Goal: Task Accomplishment & Management: Use online tool/utility

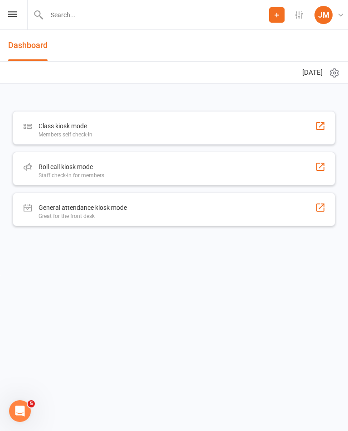
click at [11, 16] on icon at bounding box center [12, 14] width 9 height 6
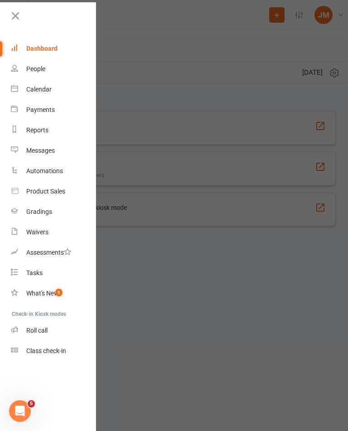
click at [27, 234] on div "Waivers" at bounding box center [37, 231] width 22 height 7
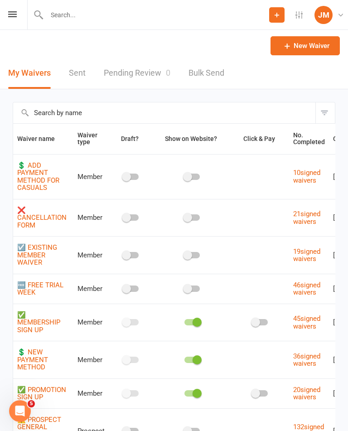
click at [306, 46] on link "New Waiver" at bounding box center [305, 45] width 69 height 19
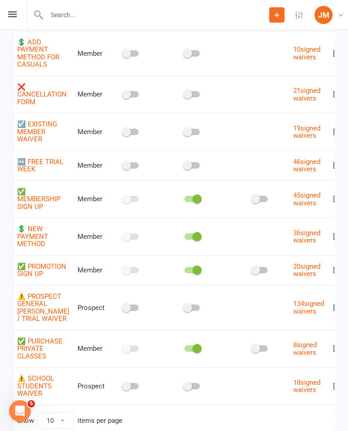
click at [342, 19] on link "[PERSON_NAME] [PERSON_NAME] Martial Arts [PERSON_NAME] Martial Arts" at bounding box center [331, 15] width 33 height 18
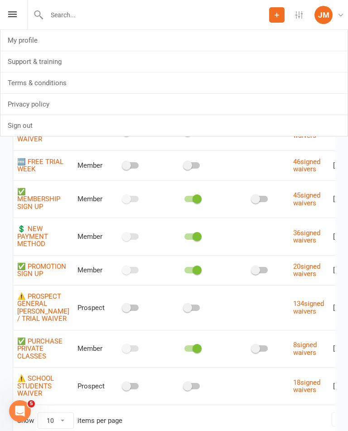
click at [16, 126] on link "Sign out" at bounding box center [173, 125] width 347 height 21
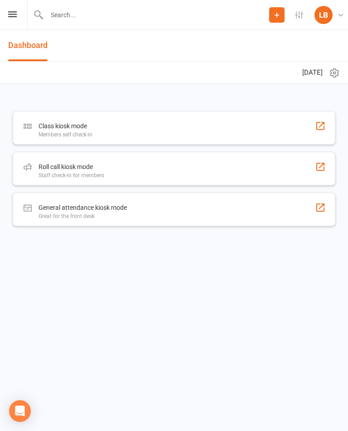
click at [250, 171] on div "Roll call kiosk mode Staff check-in for members" at bounding box center [174, 169] width 323 height 34
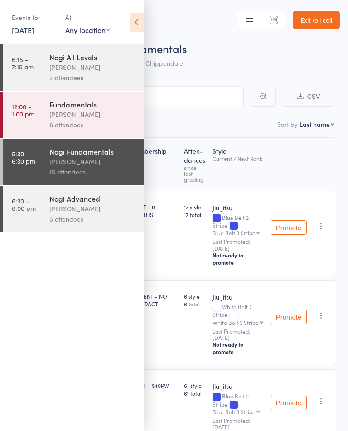
click at [139, 26] on icon at bounding box center [137, 22] width 14 height 19
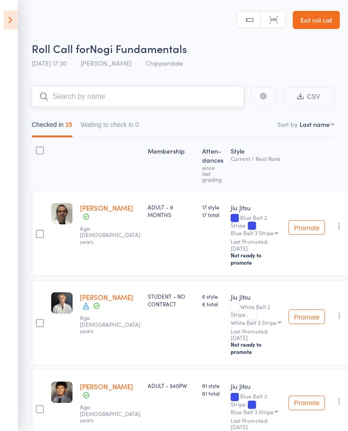
click at [192, 105] on input "search" at bounding box center [138, 96] width 212 height 21
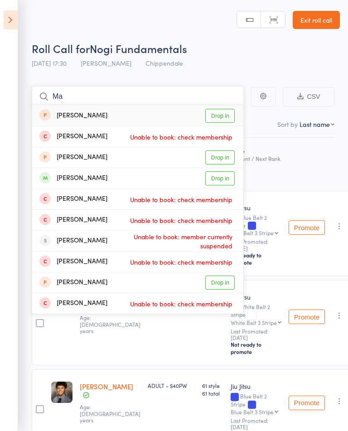
type input "M"
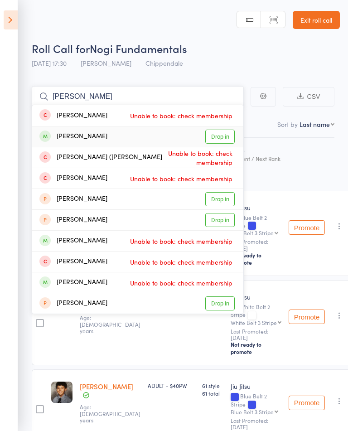
type input "Lucy"
click at [218, 141] on link "Drop in" at bounding box center [219, 137] width 29 height 14
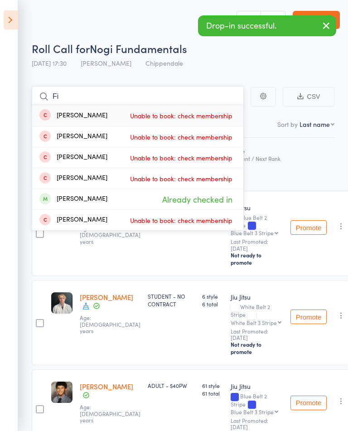
type input "F"
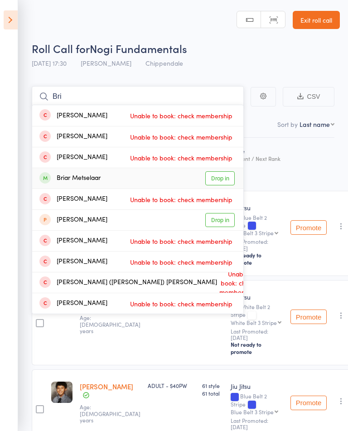
type input "Bri"
click at [219, 180] on link "Drop in" at bounding box center [219, 178] width 29 height 14
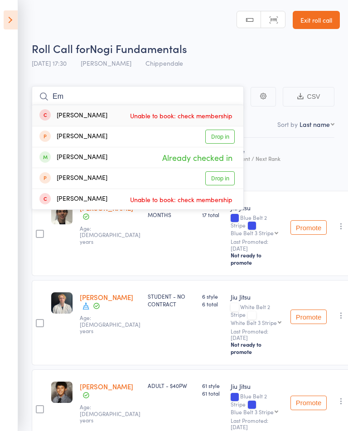
type input "E"
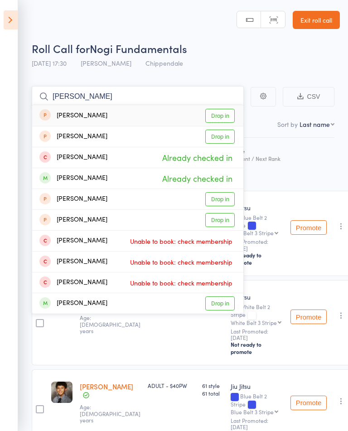
type input "J"
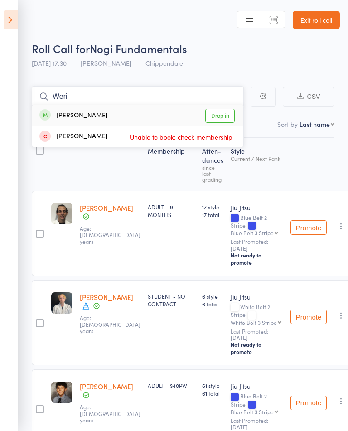
type input "Weri"
click at [220, 116] on link "Drop in" at bounding box center [219, 116] width 29 height 14
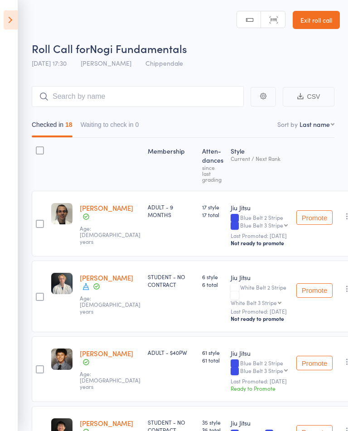
click at [10, 24] on icon at bounding box center [11, 19] width 14 height 19
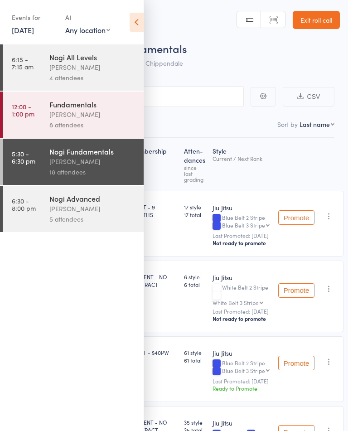
click at [40, 215] on link "6:30 - 8:00 pm Nogi Advanced Clayton Vickery 5 attendees" at bounding box center [73, 209] width 141 height 46
